Goal: Task Accomplishment & Management: Manage account settings

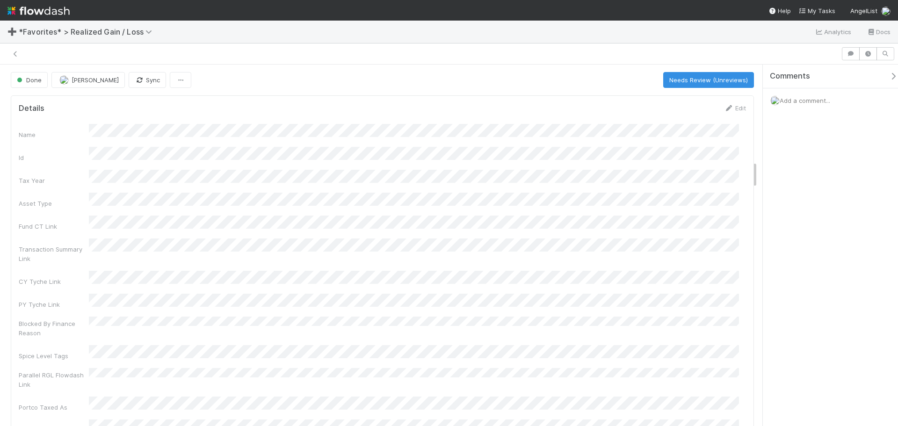
scroll to position [1262, 0]
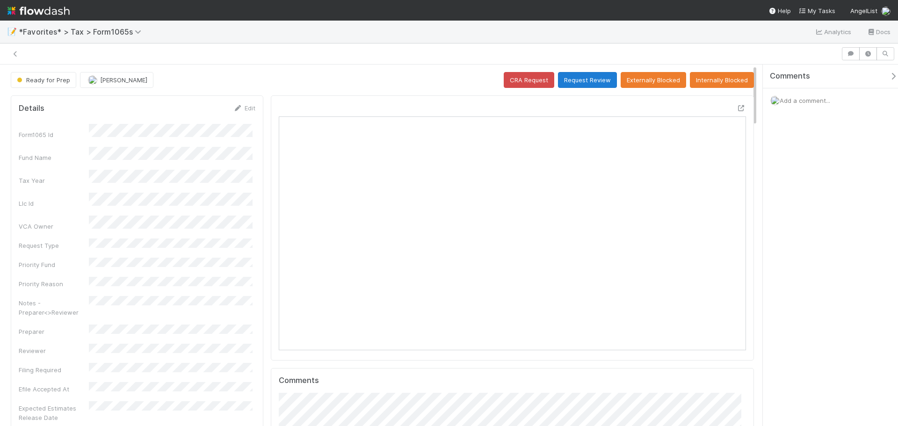
scroll to position [183, 455]
click at [588, 79] on button "Request Review" at bounding box center [587, 80] width 59 height 16
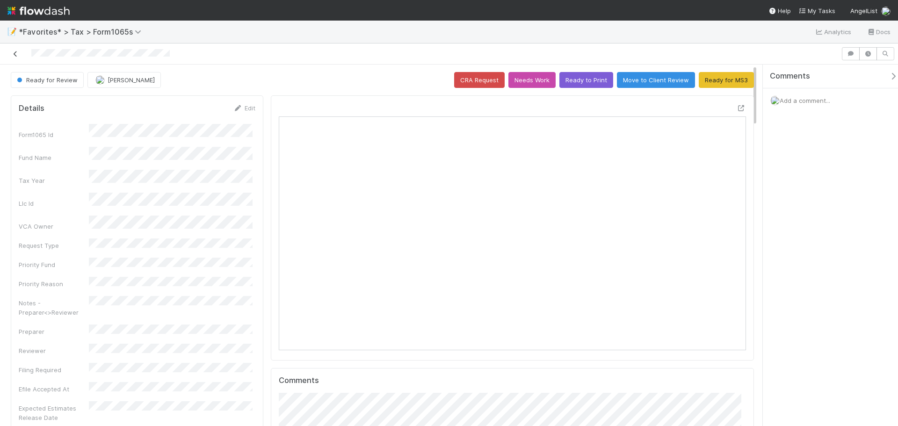
click at [13, 57] on icon at bounding box center [15, 54] width 9 height 6
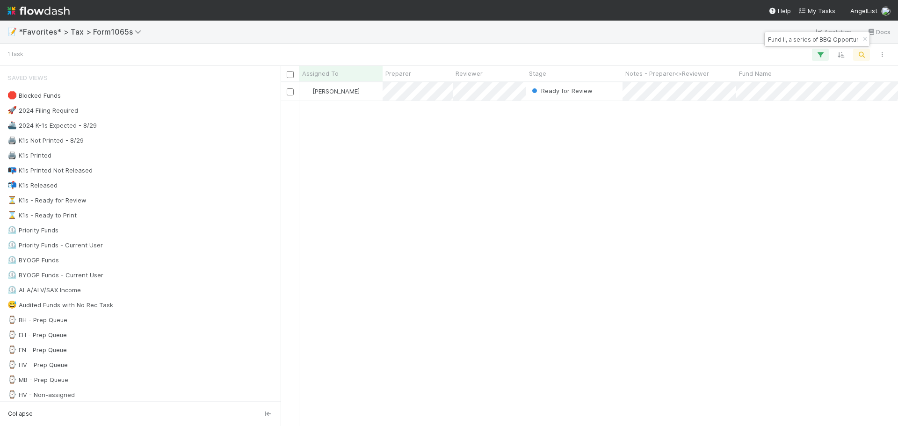
scroll to position [337, 610]
click at [863, 38] on icon "button" at bounding box center [864, 39] width 9 height 6
click at [861, 55] on icon "button" at bounding box center [861, 54] width 9 height 8
click at [754, 42] on body "📝 *Favorites* > Tax > Form1065s Analytics Docs 1 task Assigned To Preparer Revi…" at bounding box center [449, 213] width 898 height 426
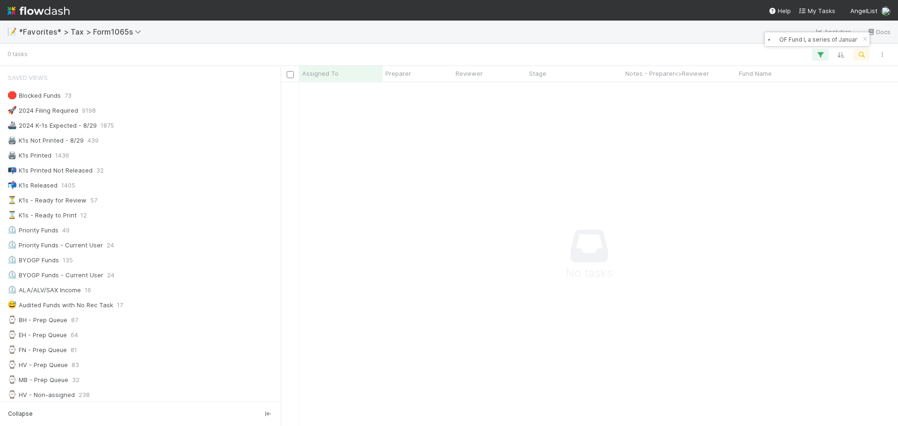
scroll to position [330, 610]
click at [777, 43] on input "⦁ OF Fund I, a series of January Ventures, LP" at bounding box center [813, 39] width 94 height 11
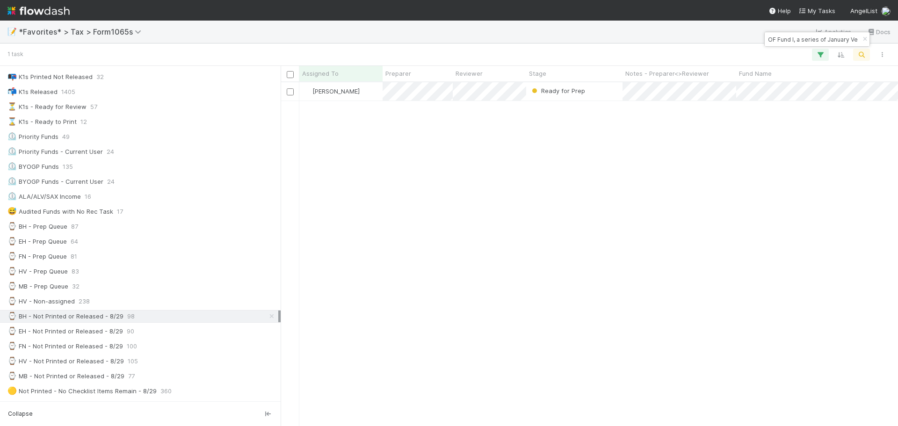
scroll to position [337, 610]
type input "OF Fund I, a series of January Ventures, LP"
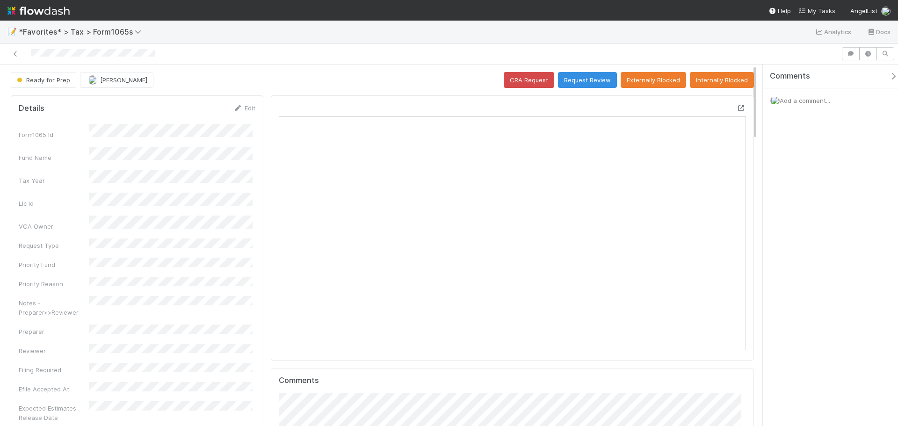
click at [736, 107] on icon at bounding box center [740, 108] width 9 height 6
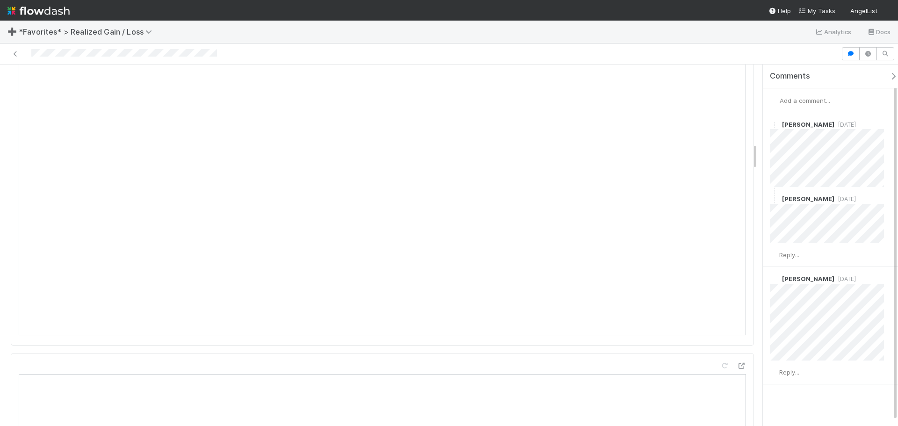
scroll to position [1029, 0]
click at [840, 276] on span "10 months ago" at bounding box center [845, 278] width 22 height 7
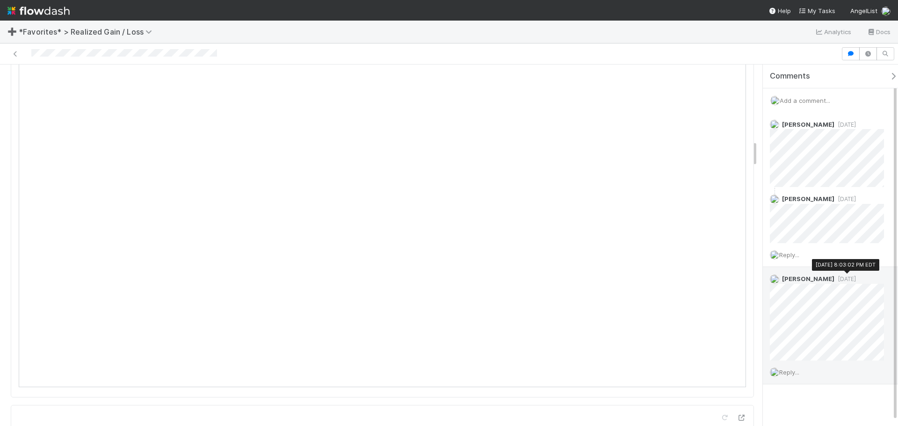
click at [838, 279] on span "10 months ago" at bounding box center [845, 278] width 22 height 7
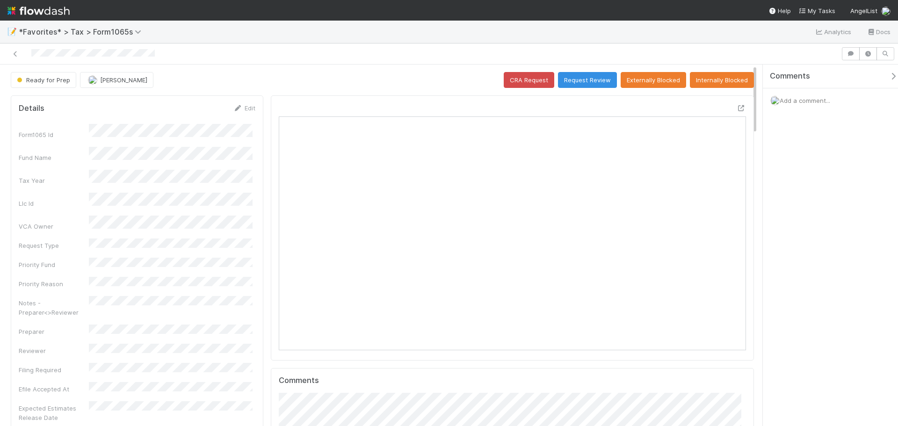
click at [799, 97] on span "Add a comment..." at bounding box center [804, 100] width 50 height 7
click at [802, 258] on button "Add Comment" at bounding box center [805, 258] width 54 height 16
click at [580, 79] on button "Request Review" at bounding box center [587, 80] width 59 height 16
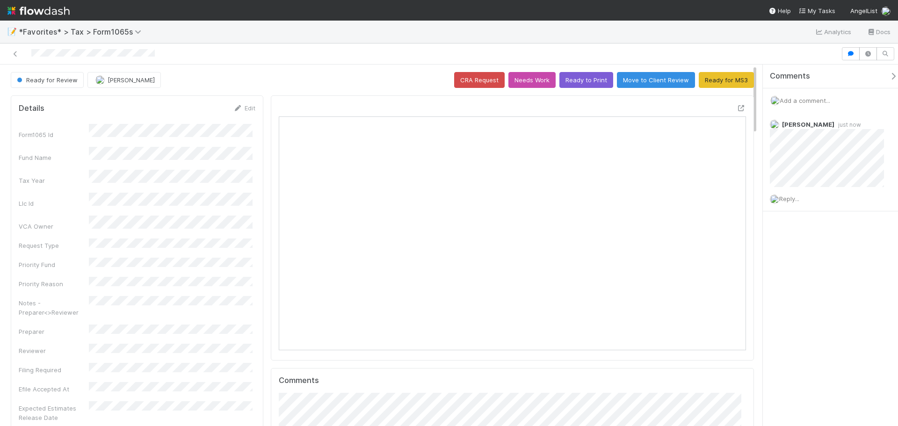
click at [14, 48] on div at bounding box center [420, 53] width 833 height 13
click at [16, 55] on icon at bounding box center [15, 54] width 9 height 6
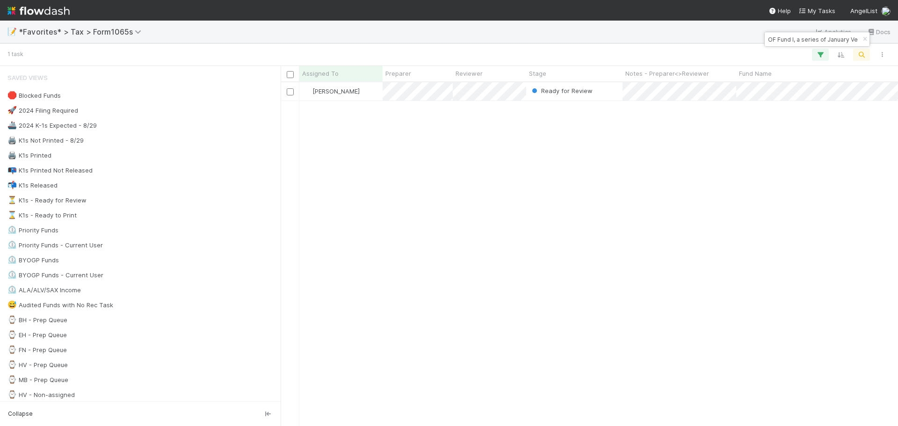
scroll to position [7, 7]
click at [861, 42] on button "button" at bounding box center [864, 39] width 10 height 11
click at [863, 54] on icon "button" at bounding box center [861, 54] width 9 height 8
click at [776, 40] on input "⦁ Prasanna Capital II, LP - B2" at bounding box center [813, 39] width 94 height 11
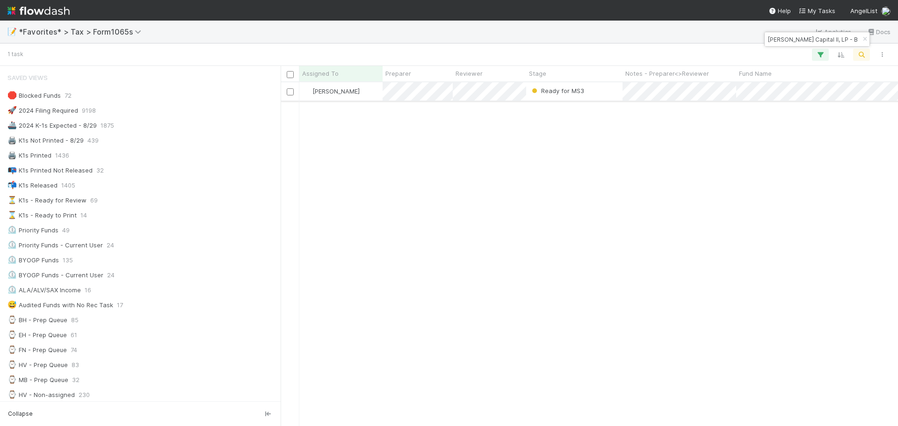
scroll to position [337, 610]
type input "Prasanna Capital II, LP - B2"
click at [610, 92] on div "Ready for MS3" at bounding box center [574, 91] width 96 height 18
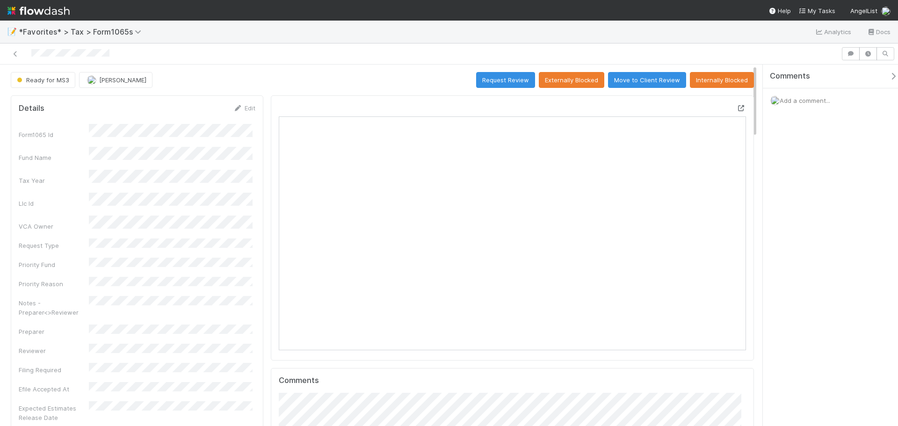
scroll to position [183, 455]
click at [736, 108] on icon at bounding box center [740, 108] width 9 height 6
click at [18, 52] on icon at bounding box center [15, 54] width 9 height 6
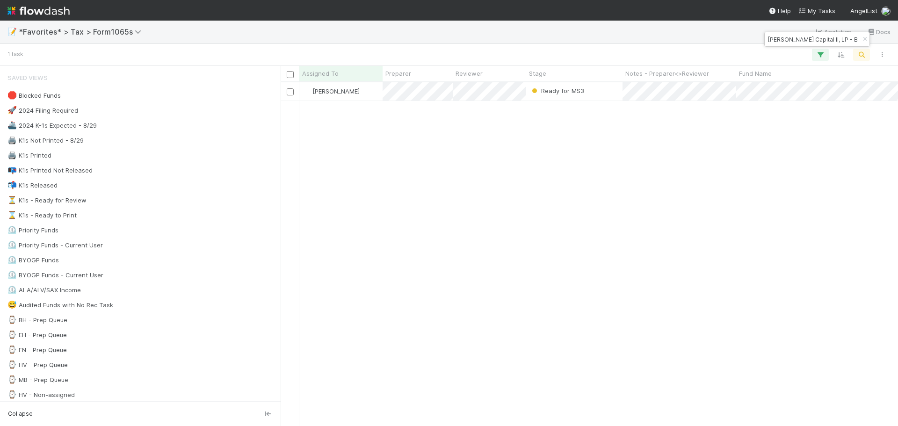
scroll to position [337, 610]
click at [863, 40] on icon "button" at bounding box center [864, 39] width 9 height 6
click at [866, 52] on button "button" at bounding box center [861, 55] width 17 height 12
drag, startPoint x: 815, startPoint y: 40, endPoint x: 771, endPoint y: 37, distance: 43.5
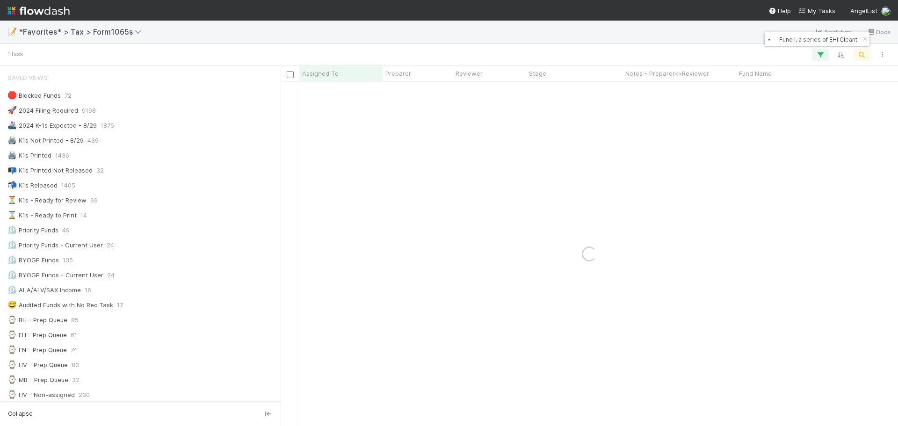
click at [729, 42] on body "📝 *Favorites* > Tax > Form1065s Analytics Docs 1 task Assigned To Preparer Revi…" at bounding box center [449, 213] width 898 height 426
click at [779, 39] on input "⦁ Fund I, a series of EHI Cleantech Ventures, LP" at bounding box center [813, 39] width 94 height 11
type input "Fund I, a series of EHI Cleantech Ventures, LP"
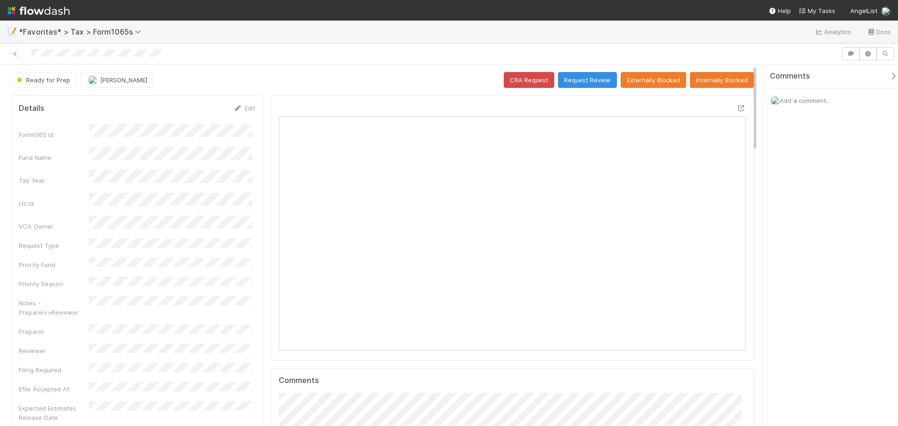
click at [729, 107] on div at bounding box center [737, 109] width 17 height 13
click at [736, 108] on icon at bounding box center [740, 108] width 9 height 6
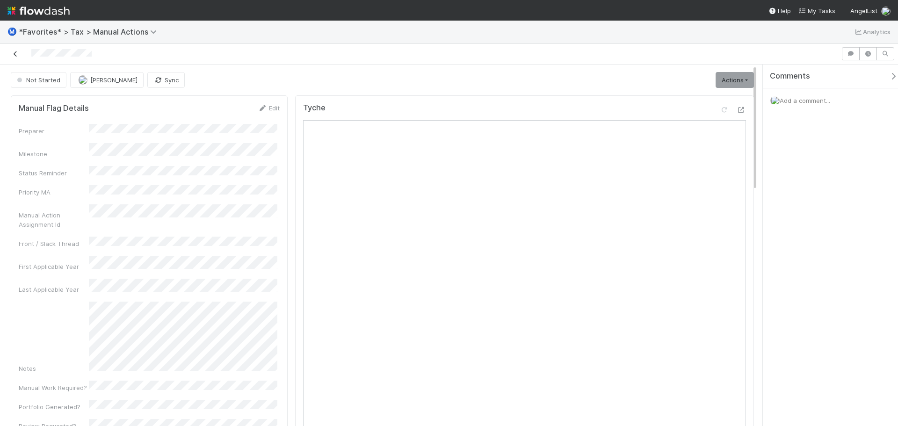
click at [15, 51] on icon at bounding box center [15, 54] width 9 height 6
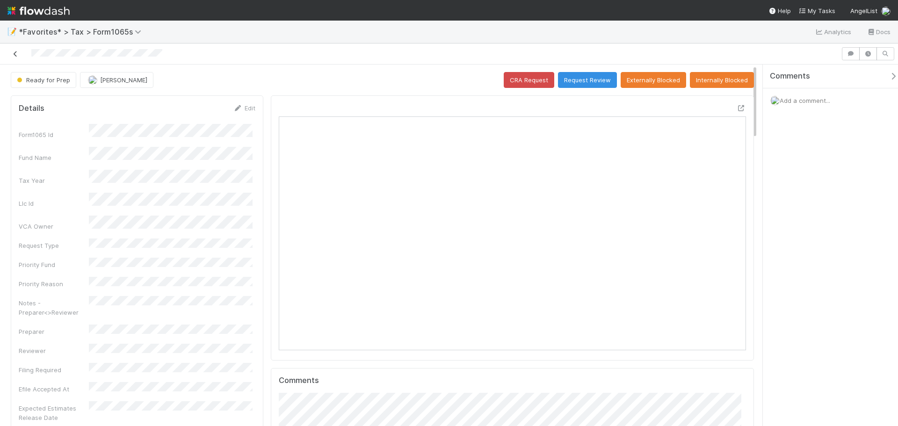
click at [16, 50] on link at bounding box center [15, 53] width 9 height 9
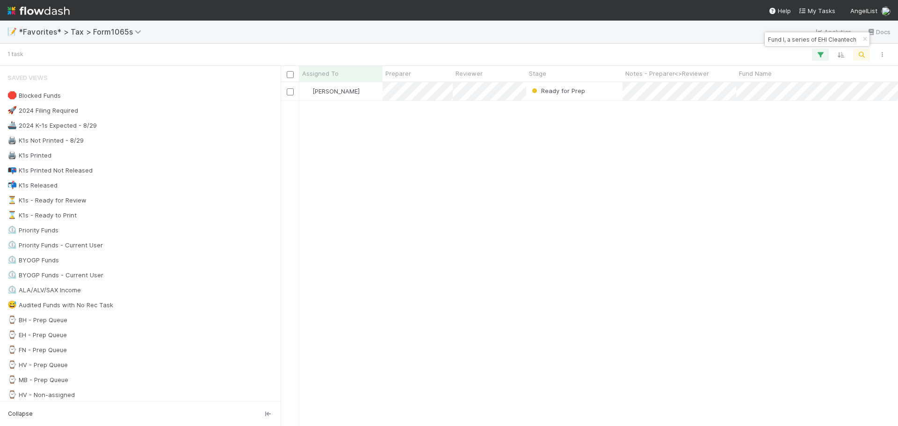
scroll to position [337, 610]
click at [861, 41] on icon "button" at bounding box center [864, 39] width 9 height 6
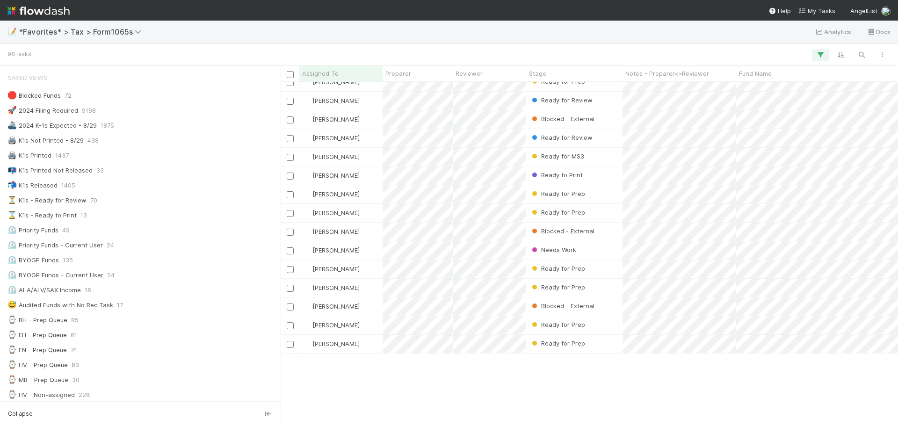
scroll to position [0, 0]
